Goal: Find specific page/section: Find specific page/section

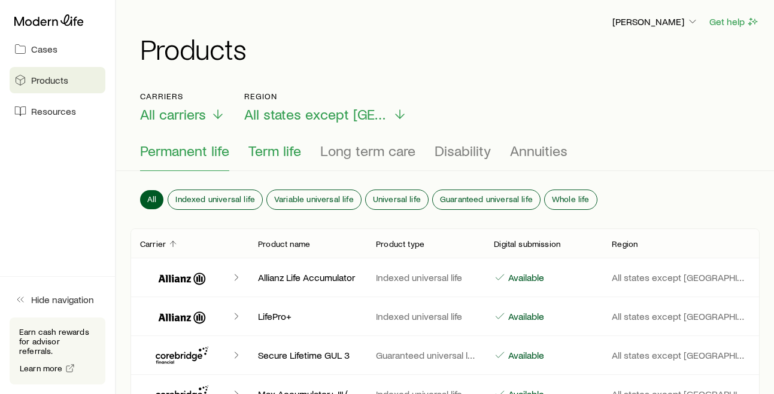
click at [263, 153] on span "Term life" at bounding box center [274, 150] width 53 height 17
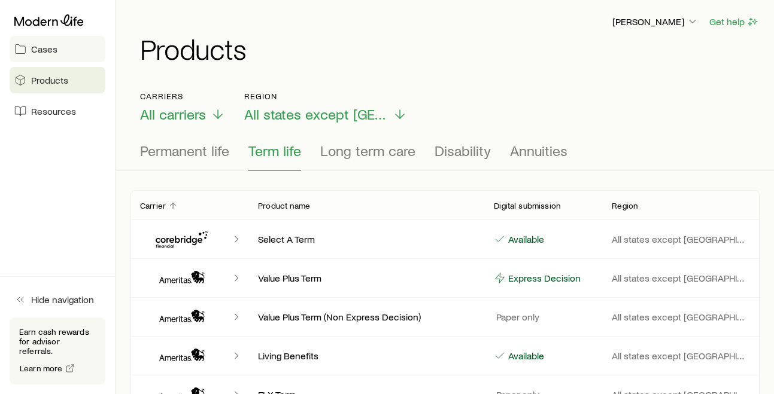
click at [56, 46] on span "Cases" at bounding box center [44, 49] width 26 height 12
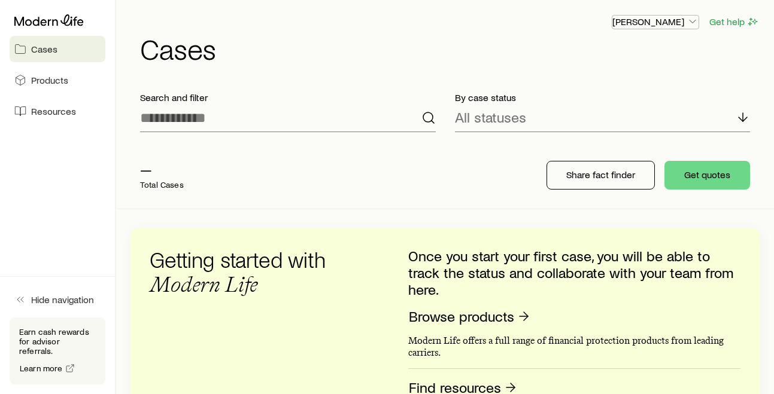
click at [635, 19] on p "[PERSON_NAME]" at bounding box center [655, 22] width 86 height 12
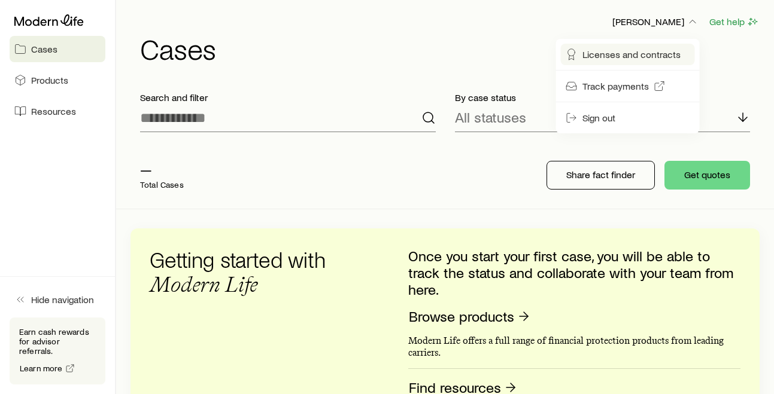
click at [627, 47] on link "Licenses and contracts" at bounding box center [628, 55] width 134 height 22
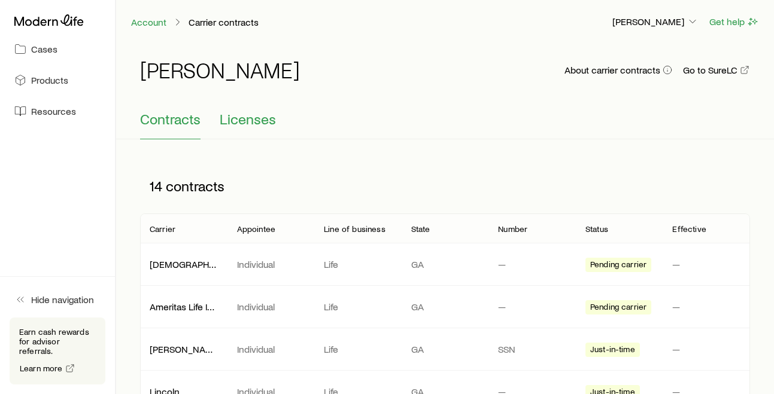
click at [267, 130] on button "Licenses" at bounding box center [248, 125] width 56 height 29
